Goal: Find specific page/section: Find specific page/section

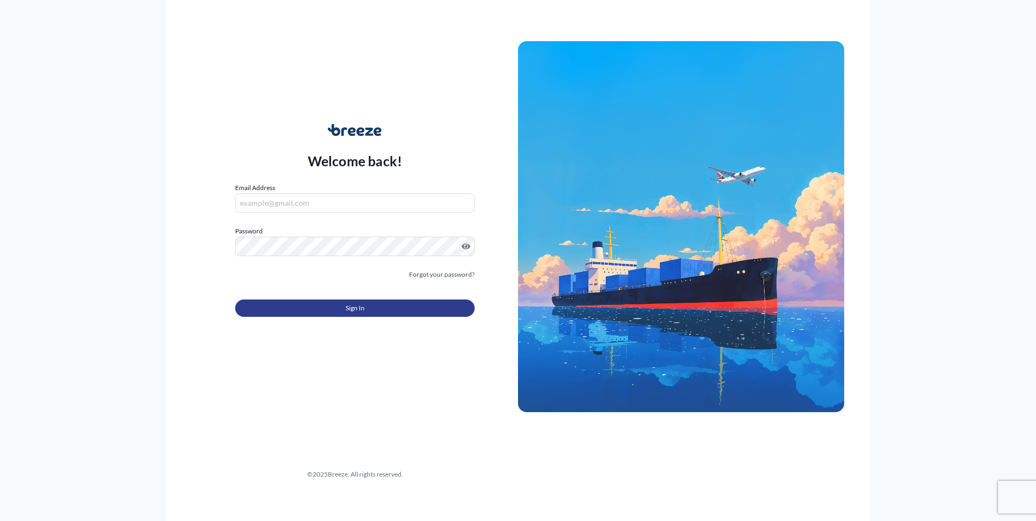
type input "[EMAIL_ADDRESS][DOMAIN_NAME]"
click at [344, 305] on button "Sign In" at bounding box center [354, 308] width 239 height 17
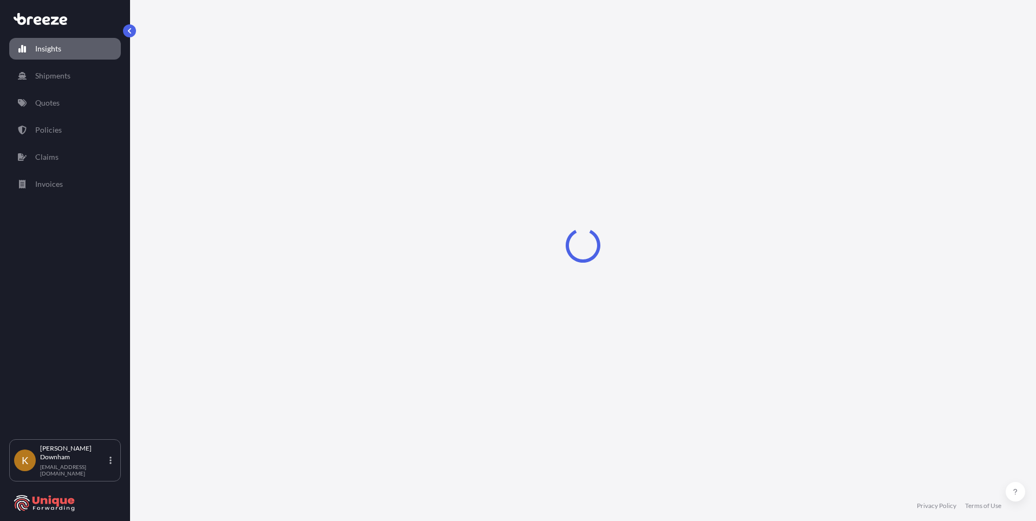
select select "2025"
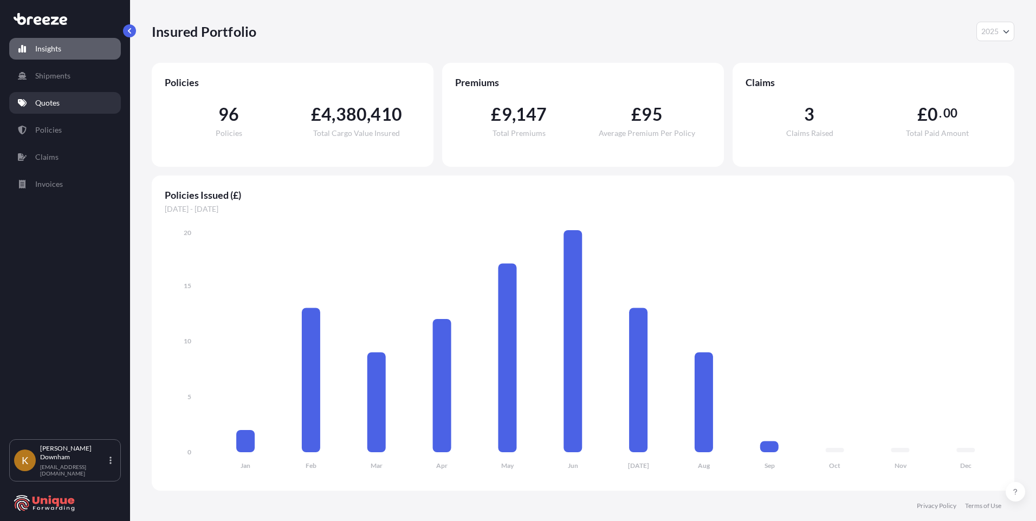
click at [72, 107] on link "Quotes" at bounding box center [65, 103] width 112 height 22
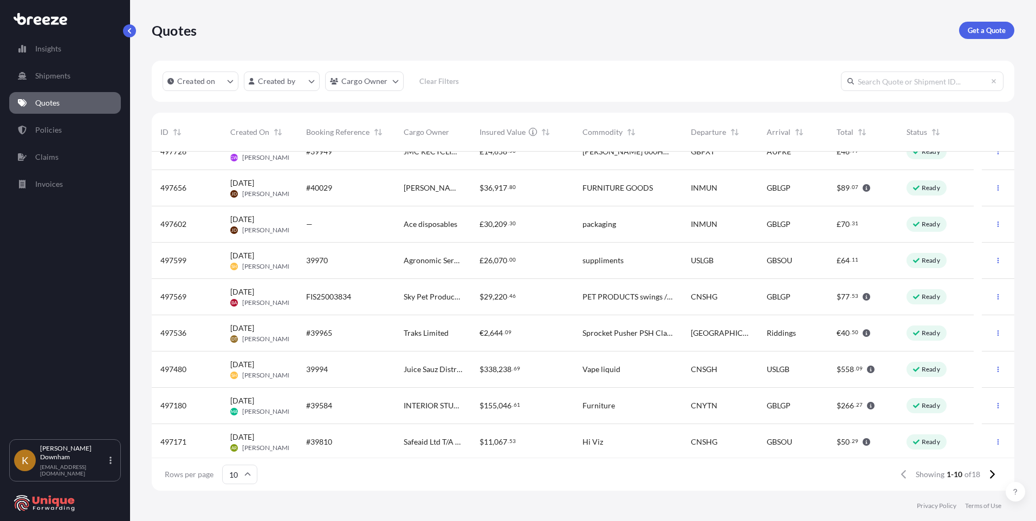
scroll to position [57, 0]
click at [990, 474] on icon at bounding box center [991, 475] width 6 height 10
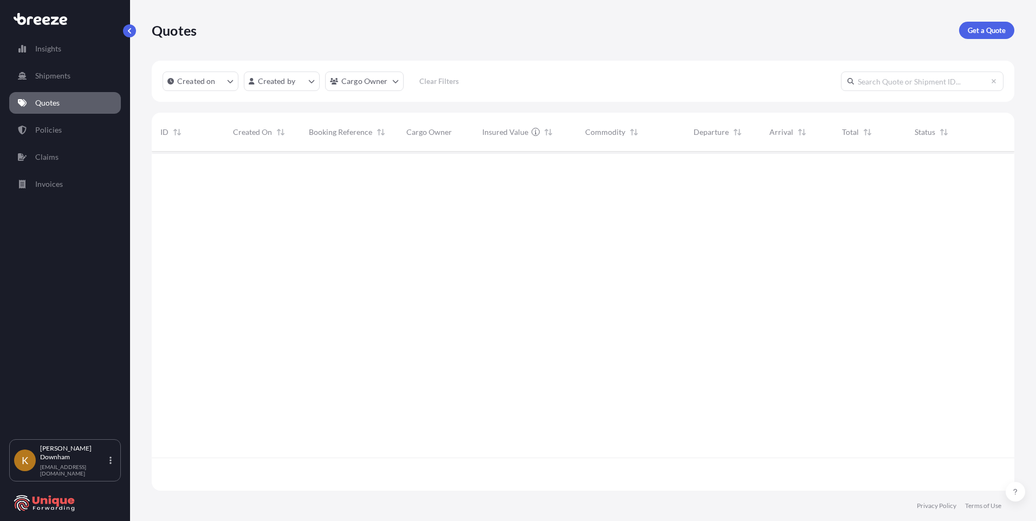
scroll to position [0, 0]
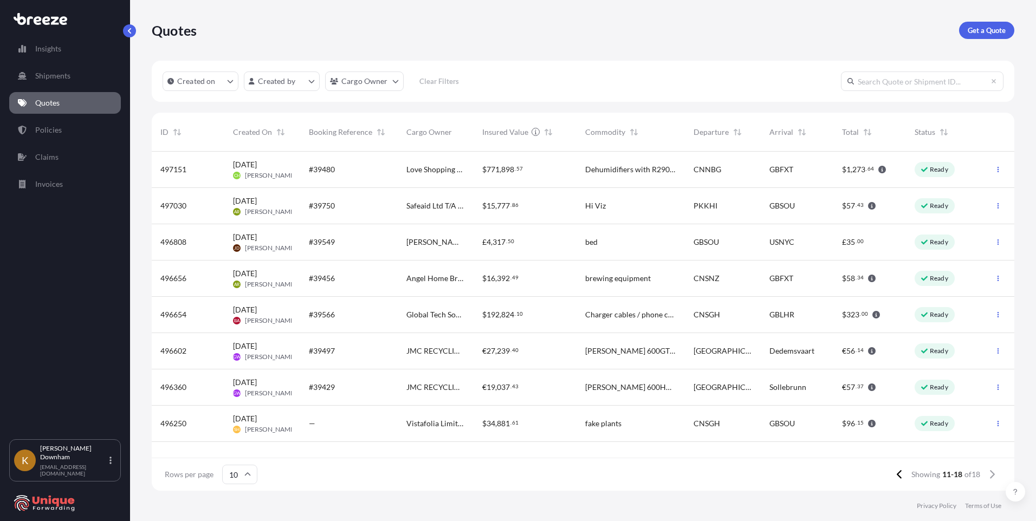
click at [708, 470] on div "Rows per page 10 Showing 11-18 of 18" at bounding box center [583, 474] width 862 height 32
click at [894, 474] on button at bounding box center [899, 474] width 19 height 17
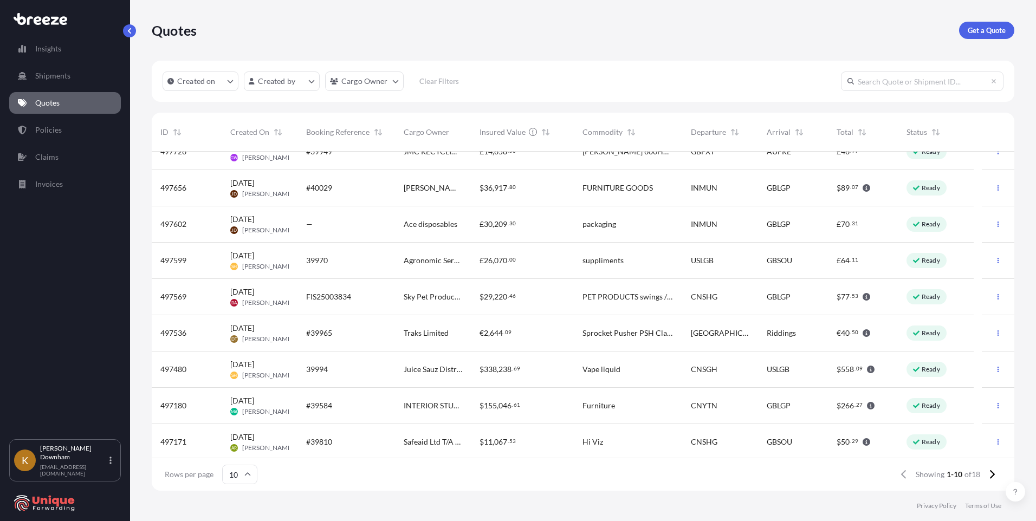
scroll to position [57, 0]
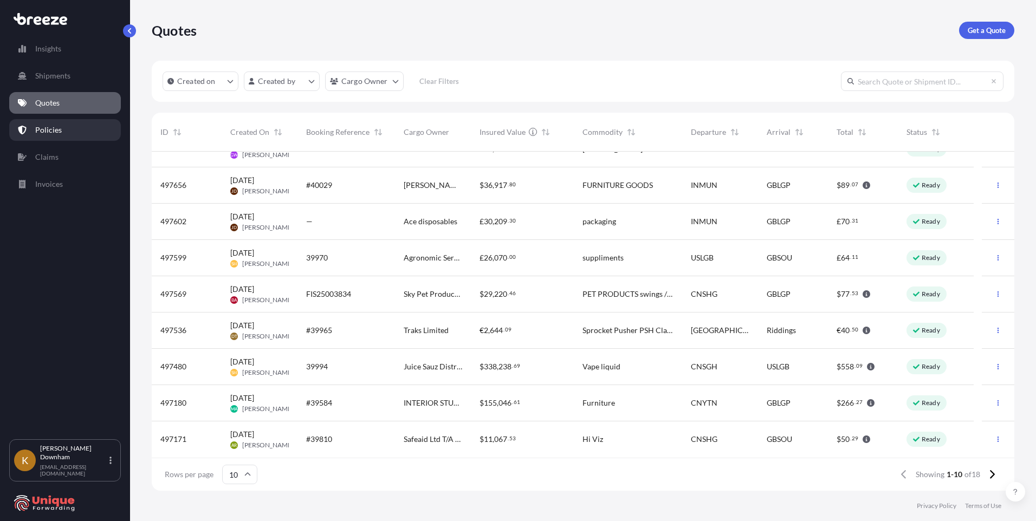
click at [59, 129] on p "Policies" at bounding box center [48, 130] width 27 height 11
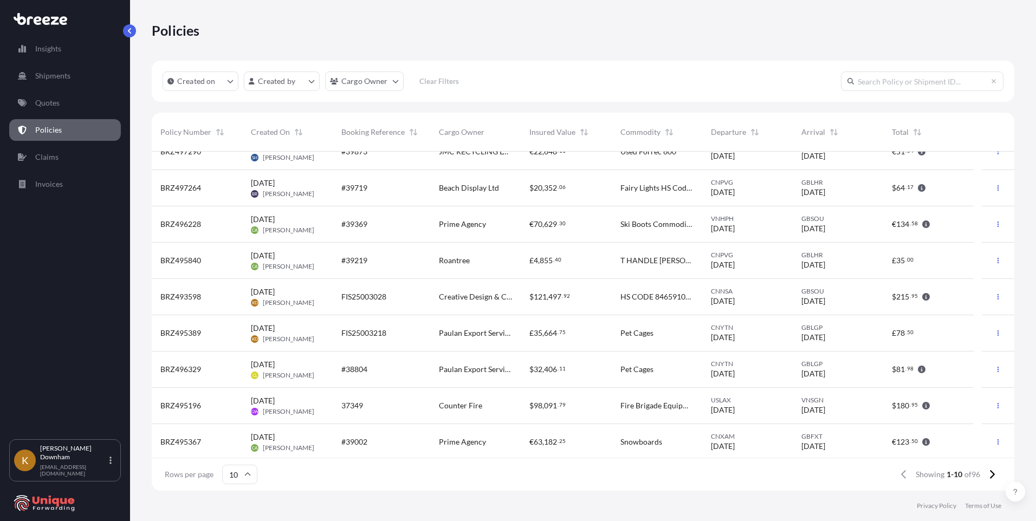
scroll to position [57, 0]
click at [986, 476] on button at bounding box center [991, 474] width 19 height 17
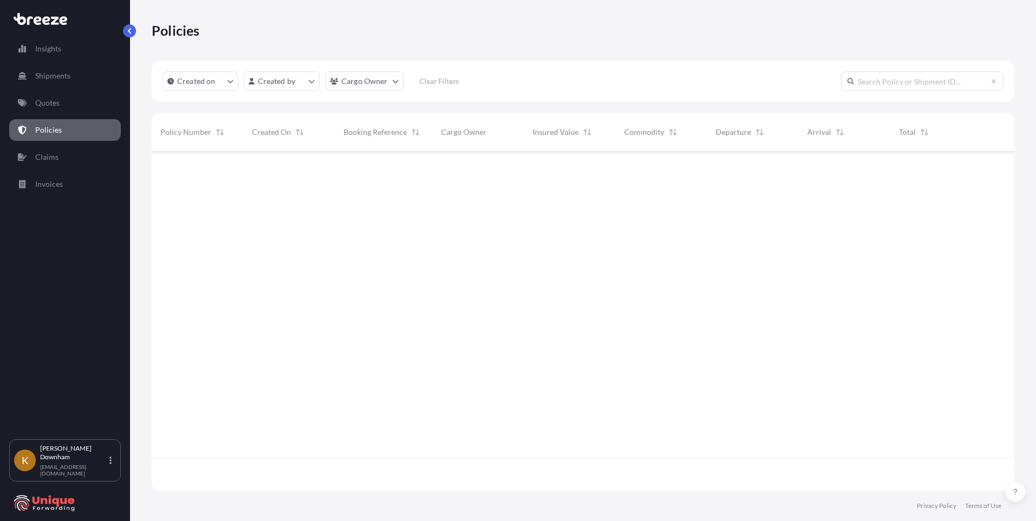
scroll to position [0, 0]
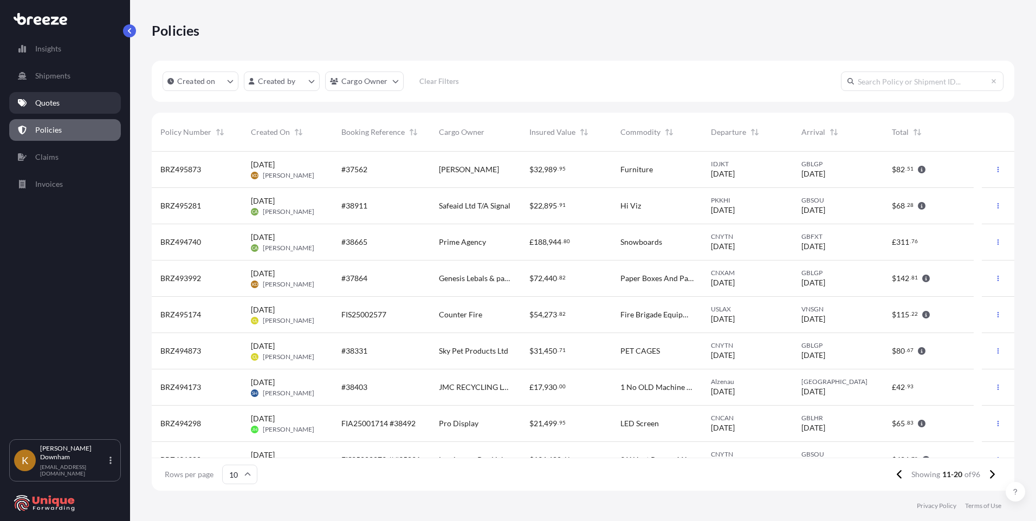
click at [66, 99] on link "Quotes" at bounding box center [65, 103] width 112 height 22
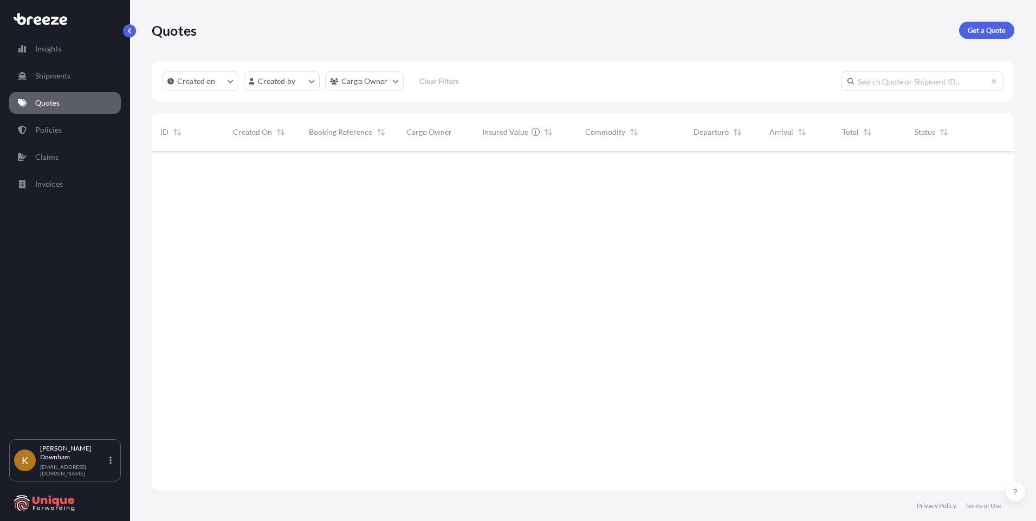
scroll to position [337, 854]
